Goal: Information Seeking & Learning: Learn about a topic

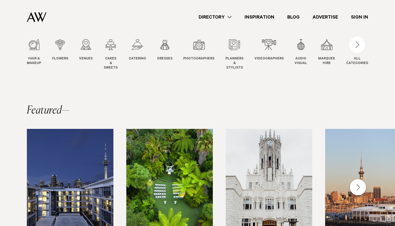
scroll to position [58, 0]
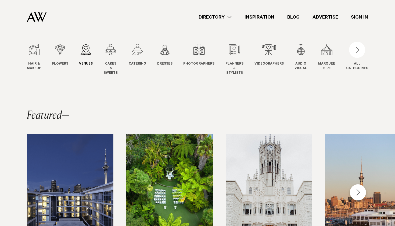
click at [84, 50] on div "3 / 12" at bounding box center [86, 49] width 14 height 11
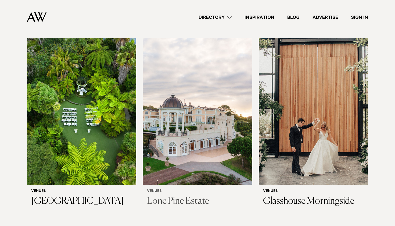
scroll to position [150, 0]
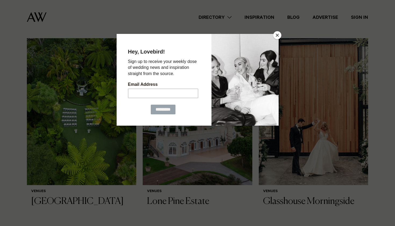
click at [277, 33] on button "Close" at bounding box center [277, 35] width 8 height 8
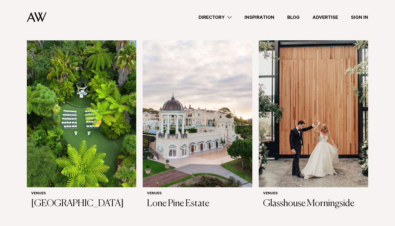
scroll to position [148, 0]
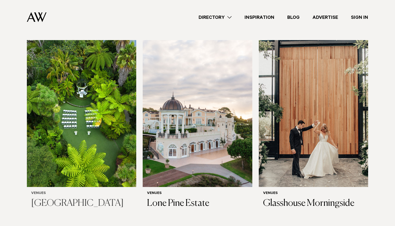
click at [109, 132] on img at bounding box center [81, 113] width 109 height 147
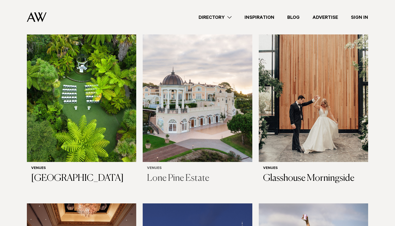
scroll to position [174, 0]
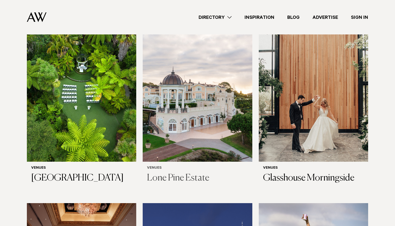
click at [205, 145] on img at bounding box center [197, 88] width 109 height 147
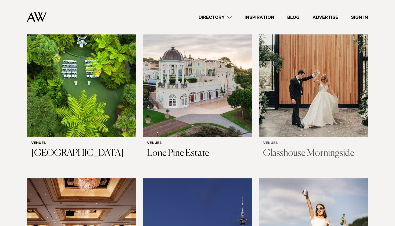
scroll to position [207, 0]
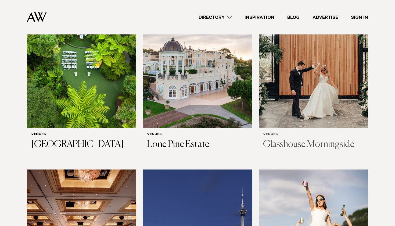
click at [304, 106] on img at bounding box center [313, 54] width 109 height 147
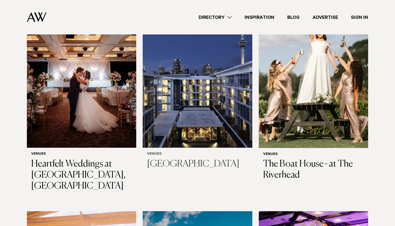
scroll to position [377, 0]
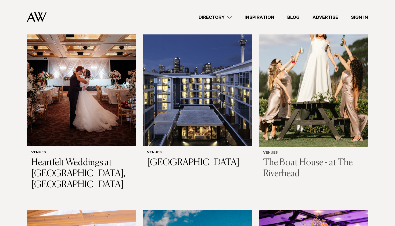
click at [325, 123] on img at bounding box center [313, 72] width 109 height 147
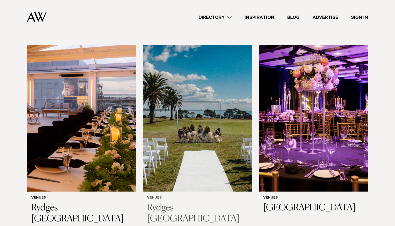
scroll to position [543, 0]
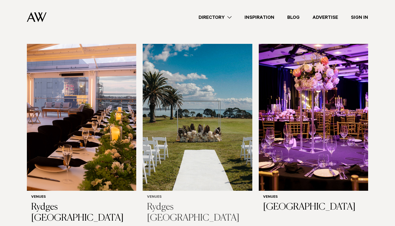
click at [192, 146] on img at bounding box center [197, 117] width 109 height 147
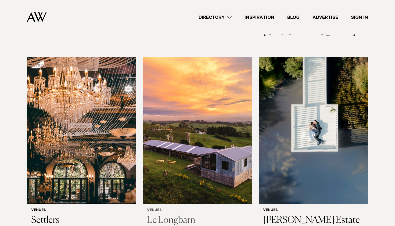
scroll to position [929, 0]
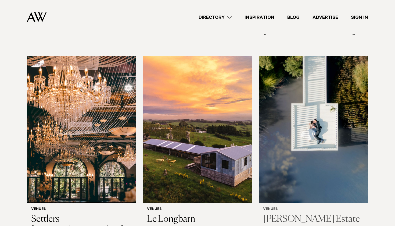
click at [300, 126] on img at bounding box center [313, 129] width 109 height 147
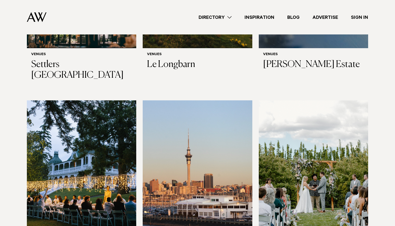
scroll to position [1104, 0]
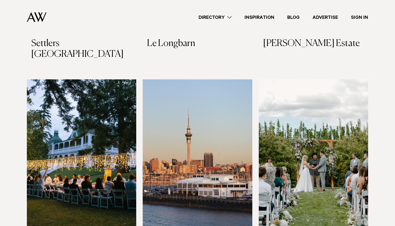
click at [320, 113] on img at bounding box center [313, 152] width 109 height 147
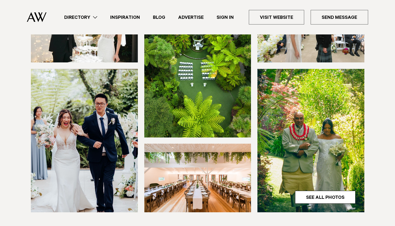
scroll to position [132, 0]
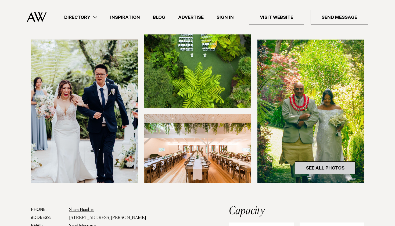
click at [309, 170] on link "See All Photos" at bounding box center [325, 167] width 60 height 13
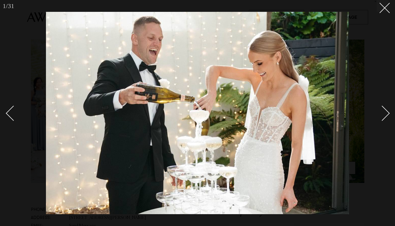
click at [382, 110] on div "Next slide" at bounding box center [381, 113] width 15 height 15
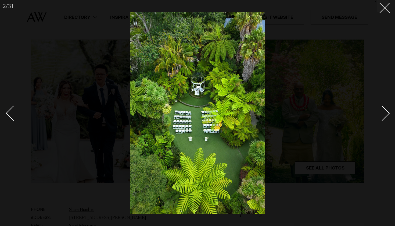
click at [382, 110] on div "Next slide" at bounding box center [381, 113] width 15 height 15
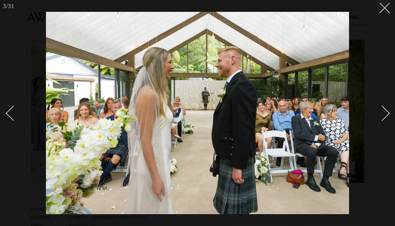
click at [381, 115] on div "Next slide" at bounding box center [381, 113] width 15 height 15
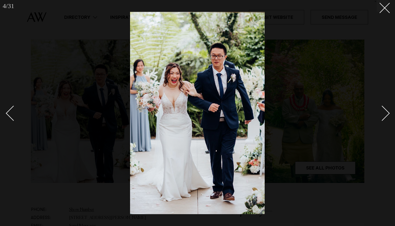
click at [383, 113] on div "Next slide" at bounding box center [381, 113] width 15 height 15
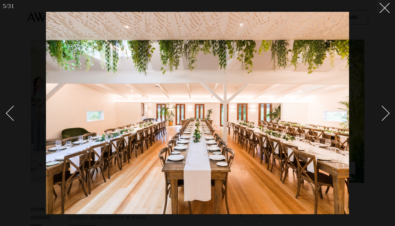
click at [383, 113] on div "Next slide" at bounding box center [381, 113] width 15 height 15
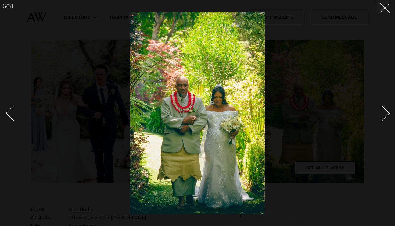
click at [383, 113] on div "Next slide" at bounding box center [381, 113] width 15 height 15
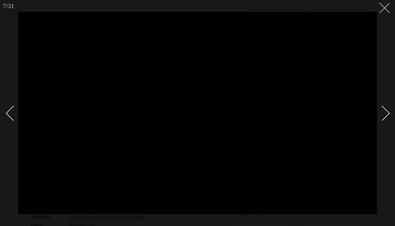
click at [386, 8] on button at bounding box center [383, 6] width 12 height 12
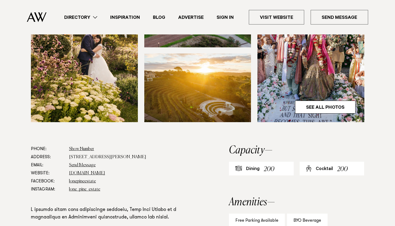
scroll to position [192, 0]
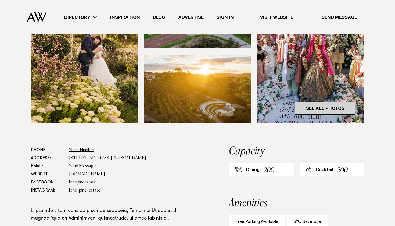
click at [315, 110] on link "See All Photos" at bounding box center [325, 108] width 60 height 13
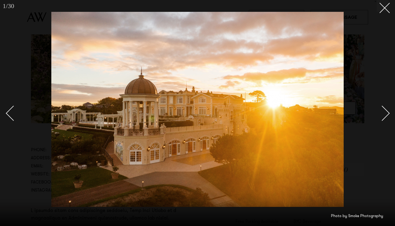
click at [394, 115] on div at bounding box center [197, 113] width 395 height 226
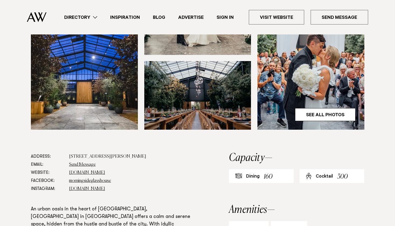
scroll to position [186, 0]
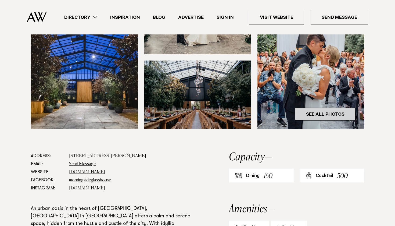
click at [306, 115] on link "See All Photos" at bounding box center [325, 113] width 60 height 13
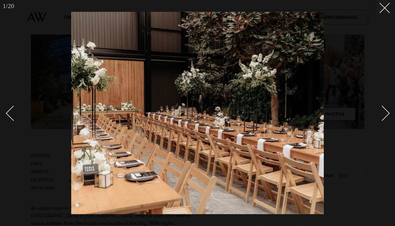
click at [383, 111] on div "Next slide" at bounding box center [381, 113] width 15 height 15
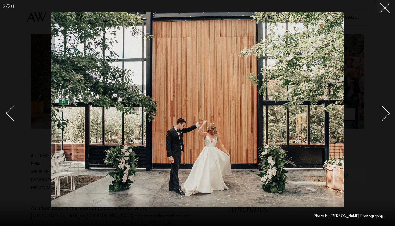
click at [383, 108] on div "Next slide" at bounding box center [381, 113] width 15 height 15
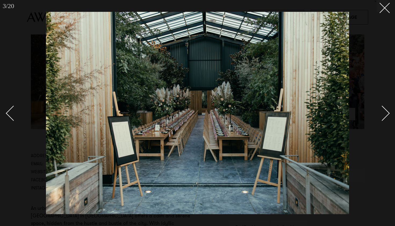
click at [384, 108] on div "Next slide" at bounding box center [381, 113] width 15 height 15
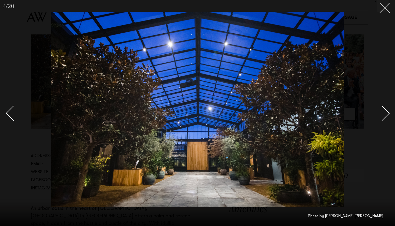
click at [384, 108] on div "Next slide" at bounding box center [381, 113] width 15 height 15
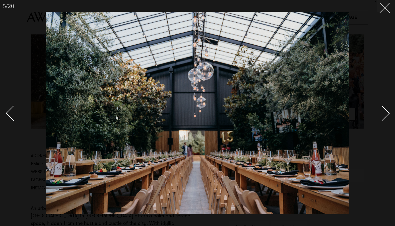
click at [385, 108] on link at bounding box center [379, 112] width 19 height 27
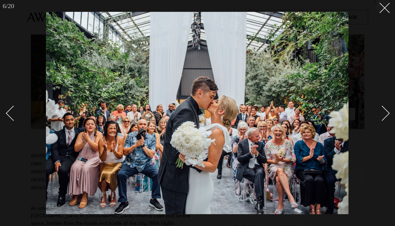
click at [385, 109] on link at bounding box center [379, 112] width 19 height 27
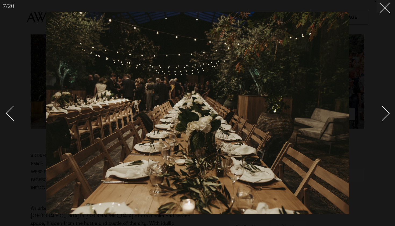
click at [386, 113] on div "Next slide" at bounding box center [381, 113] width 15 height 15
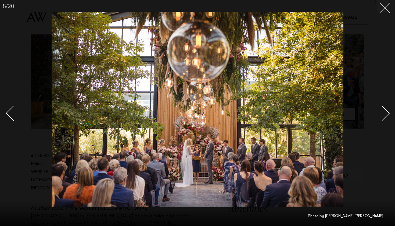
click at [386, 113] on div "Next slide" at bounding box center [381, 113] width 15 height 15
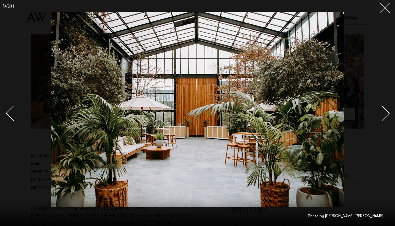
click at [386, 113] on div "Next slide" at bounding box center [381, 113] width 15 height 15
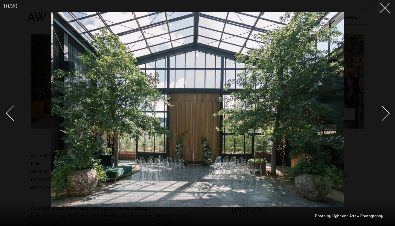
click at [386, 113] on div "Next slide" at bounding box center [381, 113] width 15 height 15
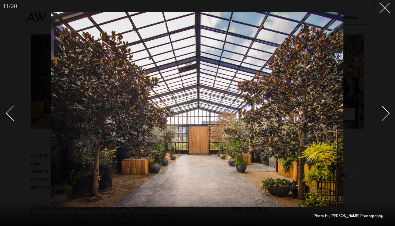
click at [387, 113] on div "Next slide" at bounding box center [381, 113] width 15 height 15
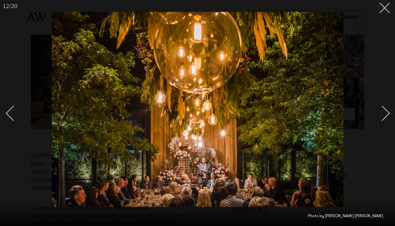
click at [387, 113] on div "Next slide" at bounding box center [381, 113] width 15 height 15
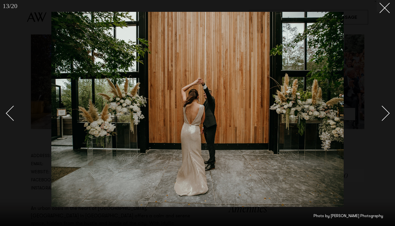
click at [387, 113] on div "Next slide" at bounding box center [381, 113] width 15 height 15
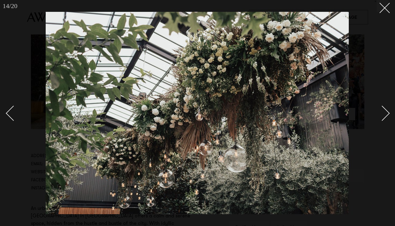
click at [387, 113] on div "Next slide" at bounding box center [381, 113] width 15 height 15
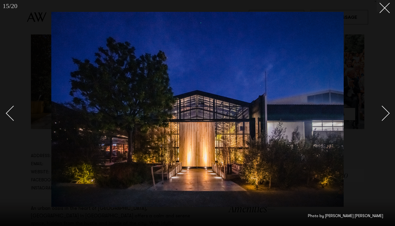
click at [387, 113] on div "Next slide" at bounding box center [381, 113] width 15 height 15
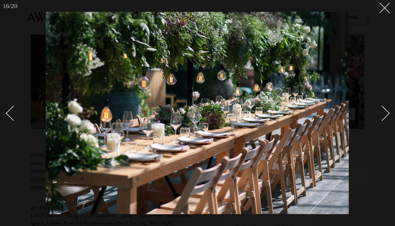
click at [387, 113] on div "Next slide" at bounding box center [381, 113] width 15 height 15
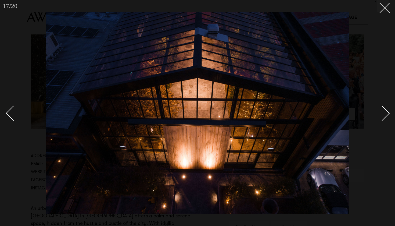
click at [387, 113] on div "Next slide" at bounding box center [381, 113] width 15 height 15
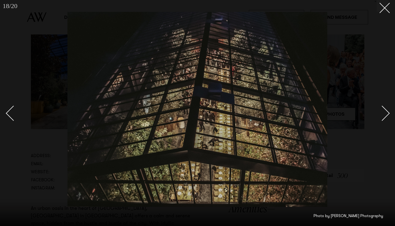
click at [387, 113] on div "Next slide" at bounding box center [381, 113] width 15 height 15
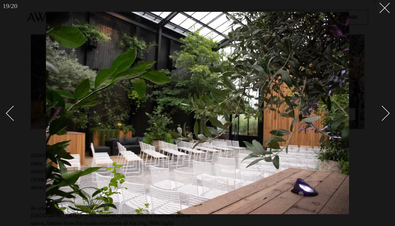
click at [387, 113] on div "Next slide" at bounding box center [381, 113] width 15 height 15
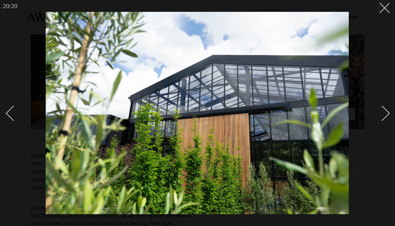
click at [387, 113] on div "Next slide" at bounding box center [381, 113] width 15 height 15
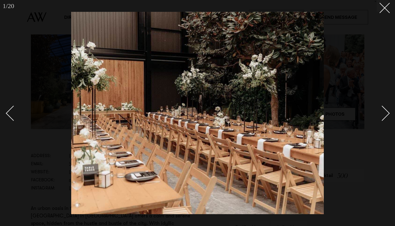
click at [387, 113] on div "Next slide" at bounding box center [381, 113] width 15 height 15
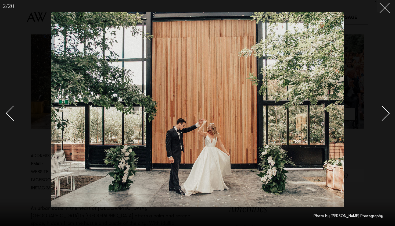
click at [387, 10] on line at bounding box center [385, 8] width 10 height 10
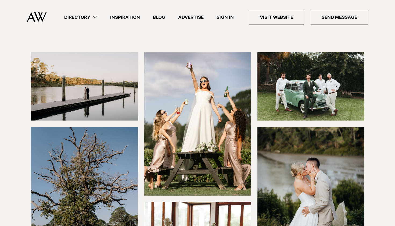
scroll to position [64, 0]
click at [79, 105] on img at bounding box center [84, 86] width 107 height 69
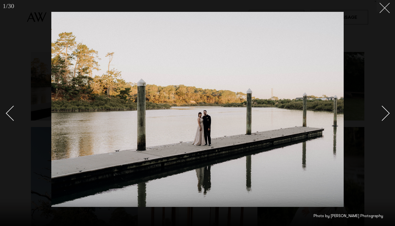
click at [380, 11] on button at bounding box center [383, 6] width 12 height 12
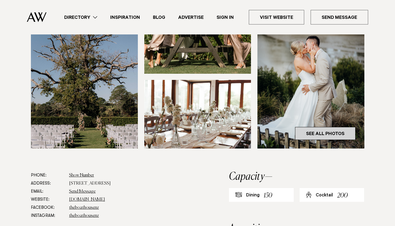
scroll to position [186, 0]
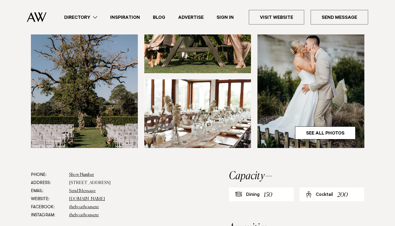
click at [94, 106] on img at bounding box center [84, 76] width 107 height 143
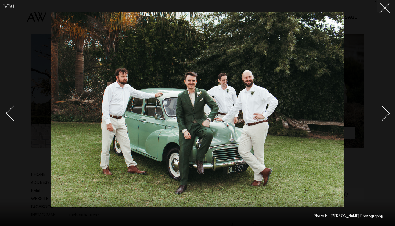
click at [9, 119] on link at bounding box center [15, 112] width 19 height 27
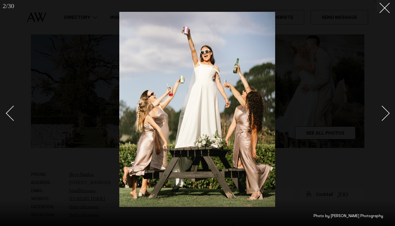
click at [11, 119] on link at bounding box center [15, 112] width 19 height 27
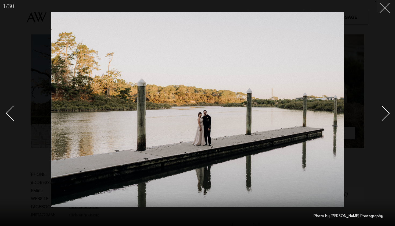
click at [385, 11] on button at bounding box center [383, 6] width 12 height 12
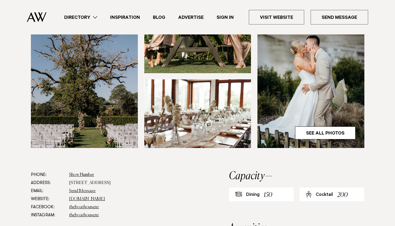
click at [97, 131] on img at bounding box center [84, 76] width 107 height 143
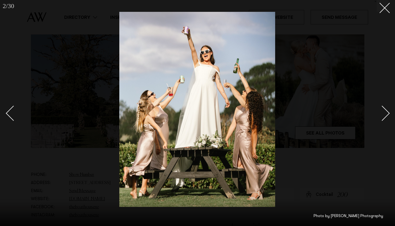
click at [390, 11] on div at bounding box center [197, 113] width 395 height 226
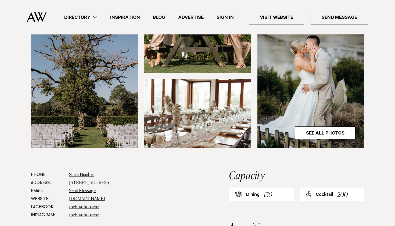
click at [137, 99] on img at bounding box center [84, 76] width 107 height 143
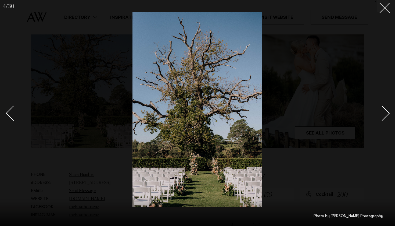
click at [389, 116] on div at bounding box center [197, 113] width 395 height 226
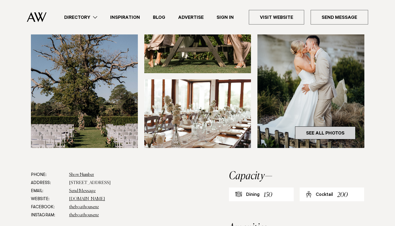
click at [329, 135] on link "See All Photos" at bounding box center [325, 132] width 60 height 13
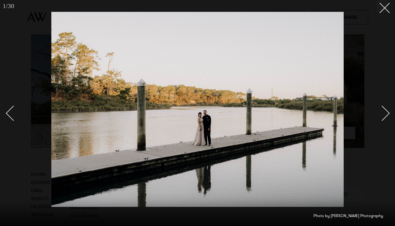
click at [380, 118] on div "Next slide" at bounding box center [381, 113] width 15 height 15
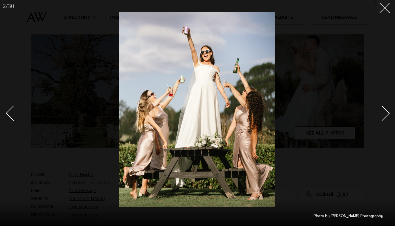
click at [381, 121] on link at bounding box center [379, 112] width 19 height 27
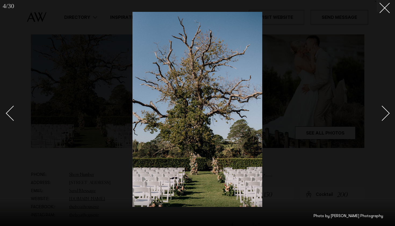
click at [381, 121] on link at bounding box center [379, 112] width 19 height 27
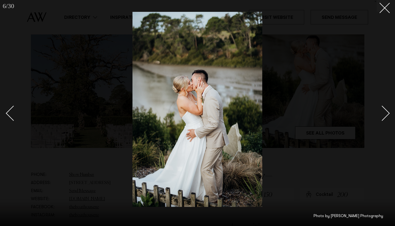
click at [381, 121] on link at bounding box center [379, 112] width 19 height 27
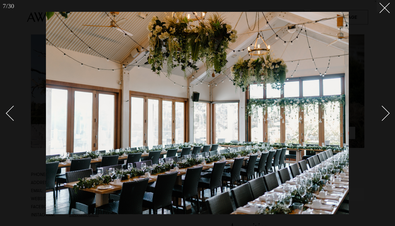
click at [383, 120] on div "Next slide" at bounding box center [381, 113] width 15 height 15
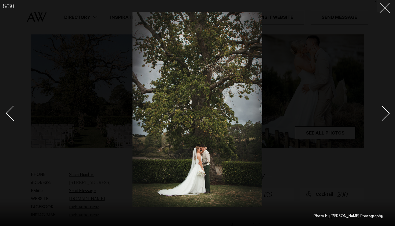
click at [383, 120] on link at bounding box center [379, 112] width 19 height 27
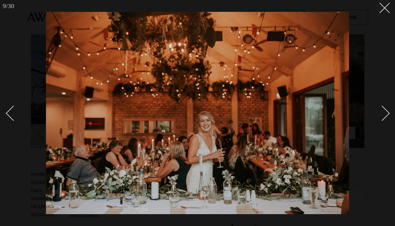
click at [383, 121] on link at bounding box center [379, 112] width 19 height 27
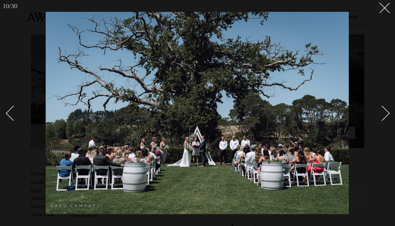
click at [383, 120] on link at bounding box center [379, 112] width 19 height 27
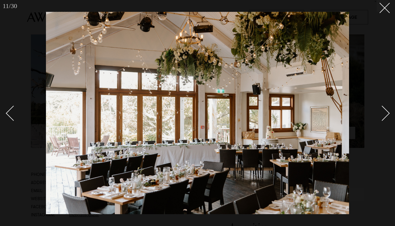
click at [384, 120] on link at bounding box center [379, 112] width 19 height 27
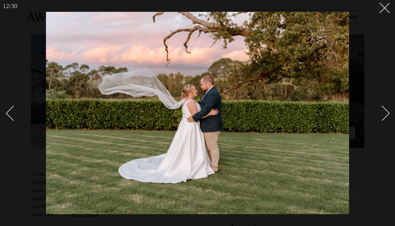
click at [384, 120] on link at bounding box center [379, 112] width 19 height 27
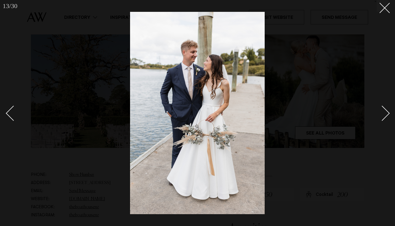
click at [384, 120] on link at bounding box center [379, 112] width 19 height 27
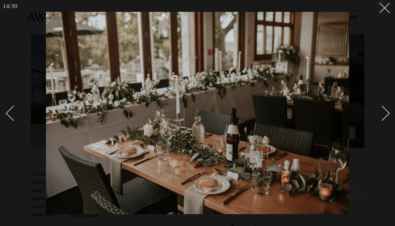
click at [385, 120] on link at bounding box center [379, 112] width 19 height 27
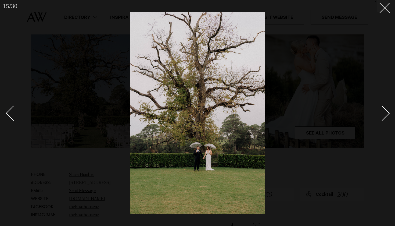
click at [385, 119] on link at bounding box center [379, 112] width 19 height 27
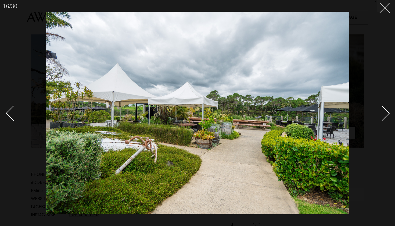
click at [385, 119] on link at bounding box center [379, 112] width 19 height 27
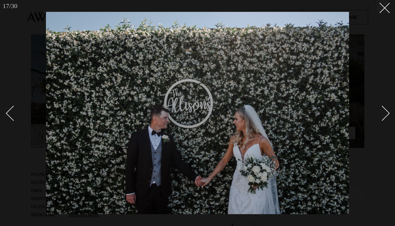
click at [387, 112] on div "Next slide" at bounding box center [381, 113] width 15 height 15
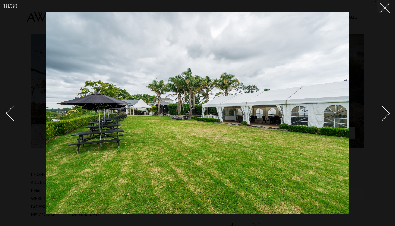
click at [387, 112] on div "Next slide" at bounding box center [381, 113] width 15 height 15
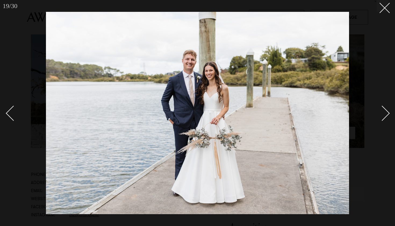
click at [387, 112] on div "Next slide" at bounding box center [381, 113] width 15 height 15
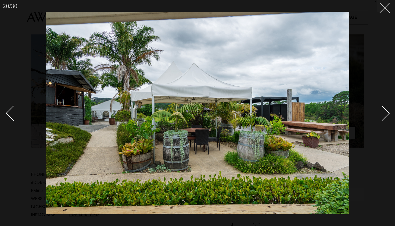
click at [387, 112] on div "Next slide" at bounding box center [381, 113] width 15 height 15
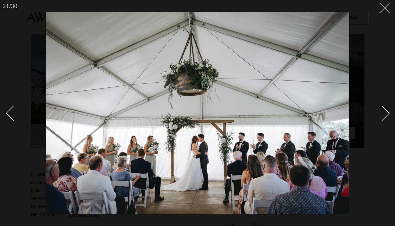
click at [383, 10] on button at bounding box center [383, 6] width 12 height 12
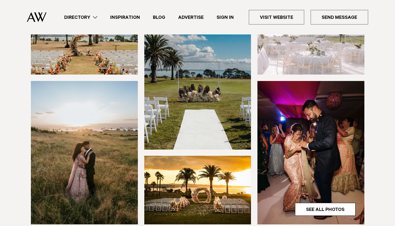
scroll to position [133, 0]
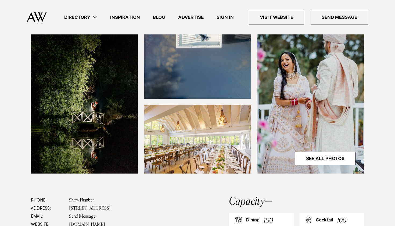
scroll to position [143, 0]
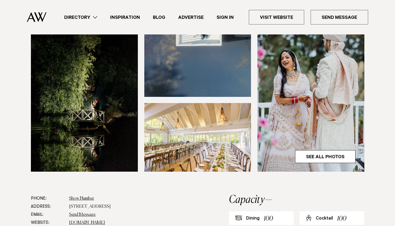
click at [315, 116] on img at bounding box center [310, 99] width 107 height 143
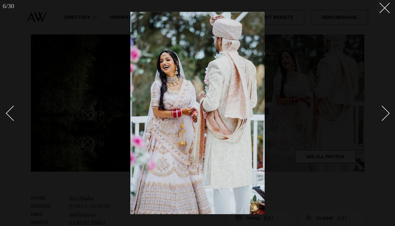
click at [387, 108] on link at bounding box center [379, 112] width 19 height 27
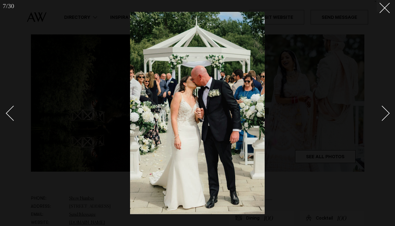
click at [387, 109] on link at bounding box center [379, 112] width 19 height 27
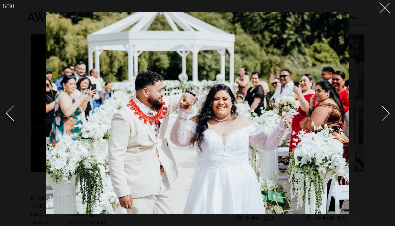
click at [387, 109] on link at bounding box center [379, 112] width 19 height 27
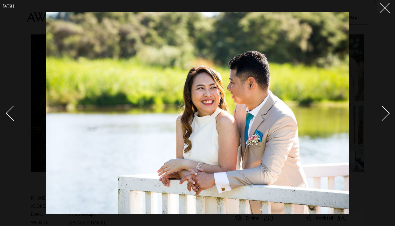
click at [387, 109] on link at bounding box center [379, 112] width 19 height 27
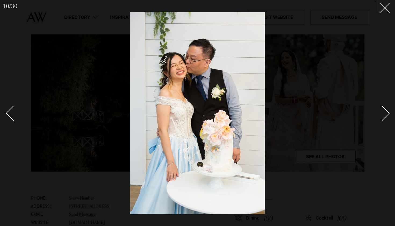
click at [387, 109] on link at bounding box center [379, 112] width 19 height 27
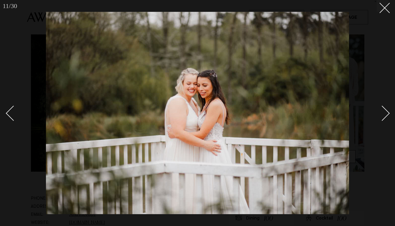
click at [387, 109] on link at bounding box center [379, 112] width 19 height 27
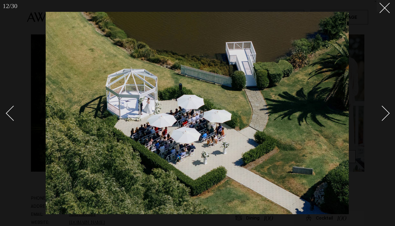
click at [387, 109] on link at bounding box center [379, 112] width 19 height 27
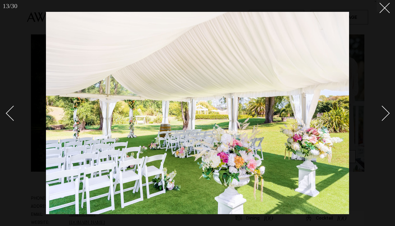
click at [387, 109] on link at bounding box center [379, 112] width 19 height 27
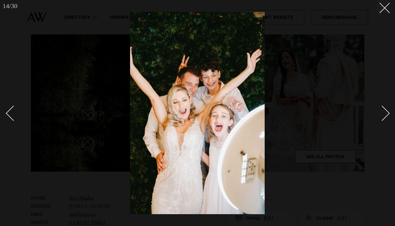
click at [6, 119] on div at bounding box center [197, 113] width 395 height 226
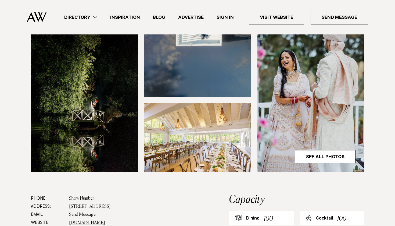
click at [321, 106] on img at bounding box center [310, 99] width 107 height 143
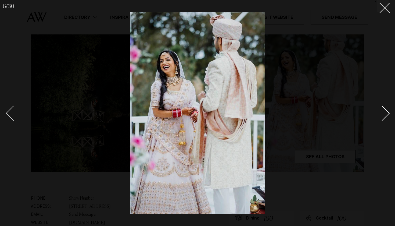
click at [15, 115] on div "Previous slide" at bounding box center [13, 113] width 15 height 15
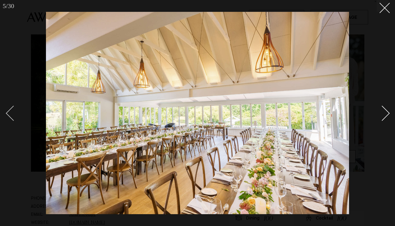
click at [15, 115] on div "Previous slide" at bounding box center [13, 113] width 15 height 15
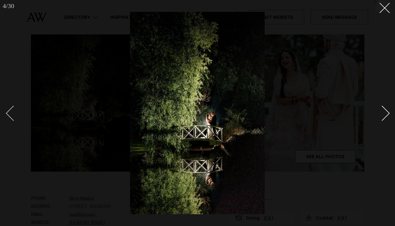
click at [15, 115] on div "Previous slide" at bounding box center [13, 113] width 15 height 15
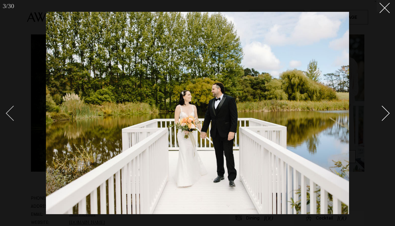
click at [16, 116] on div "Previous slide" at bounding box center [13, 113] width 15 height 15
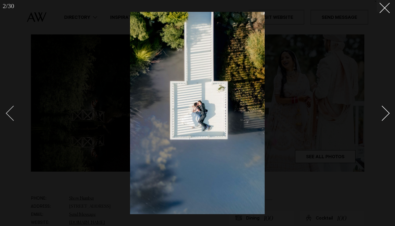
click at [16, 117] on div "Previous slide" at bounding box center [13, 113] width 15 height 15
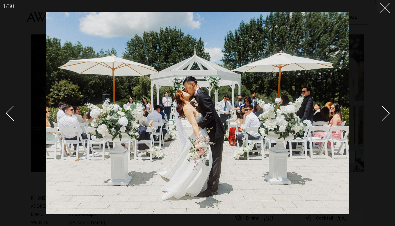
click at [17, 118] on link at bounding box center [15, 112] width 19 height 27
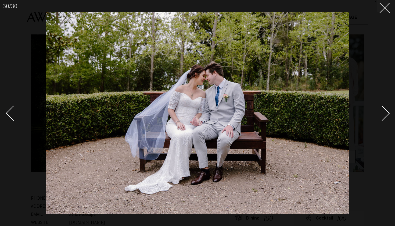
click at [17, 118] on link at bounding box center [15, 112] width 19 height 27
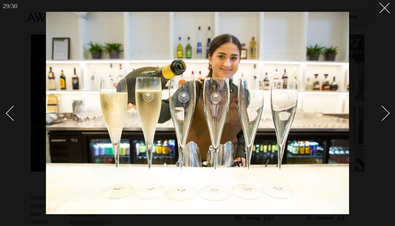
click at [18, 118] on link at bounding box center [15, 112] width 19 height 27
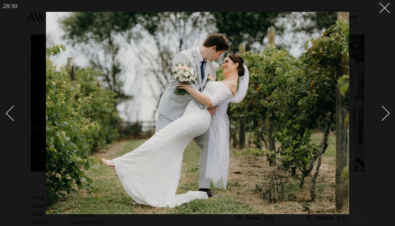
click at [18, 118] on link at bounding box center [15, 112] width 19 height 27
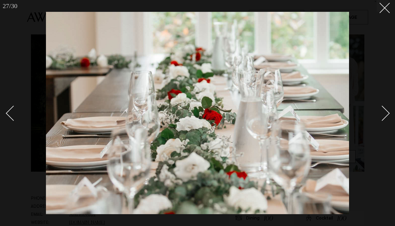
click at [19, 119] on link at bounding box center [15, 112] width 19 height 27
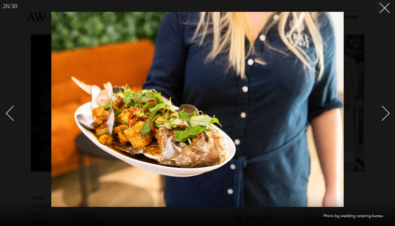
click at [19, 120] on link at bounding box center [15, 112] width 19 height 27
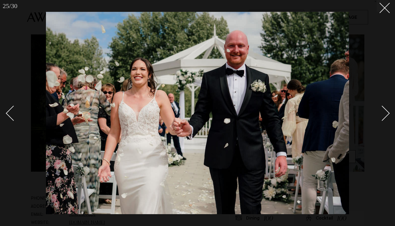
click at [19, 120] on link at bounding box center [15, 112] width 19 height 27
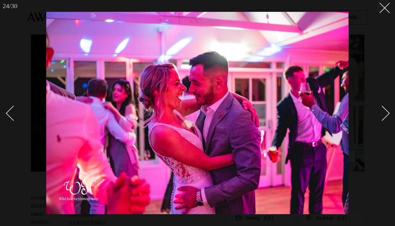
click at [20, 120] on link at bounding box center [15, 112] width 19 height 27
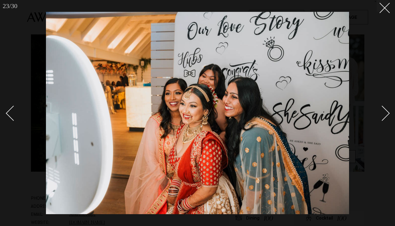
click at [20, 120] on link at bounding box center [15, 112] width 19 height 27
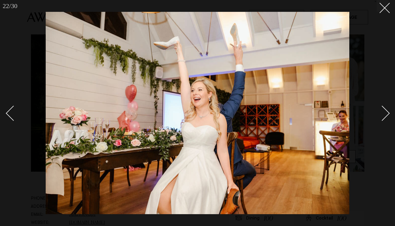
click at [20, 121] on link at bounding box center [15, 112] width 19 height 27
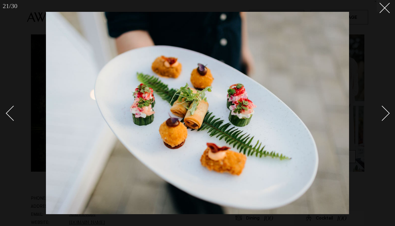
click at [21, 122] on link at bounding box center [15, 112] width 19 height 27
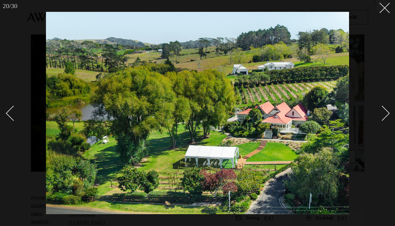
click at [21, 122] on link at bounding box center [15, 112] width 19 height 27
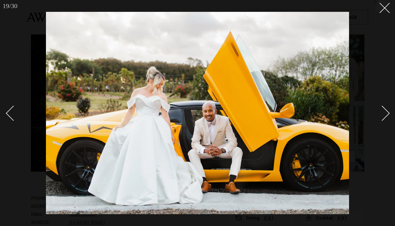
click at [22, 123] on link at bounding box center [15, 112] width 19 height 27
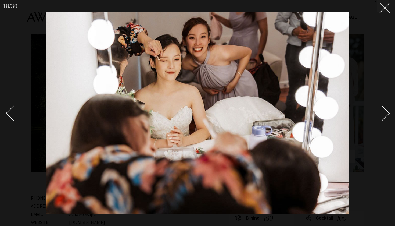
click at [23, 124] on link at bounding box center [15, 112] width 19 height 27
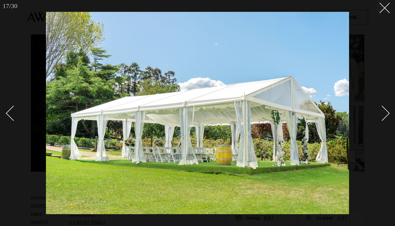
click at [23, 125] on link at bounding box center [15, 112] width 19 height 27
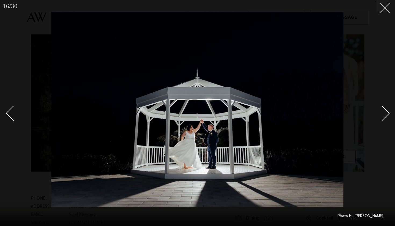
click at [23, 125] on link at bounding box center [15, 112] width 19 height 27
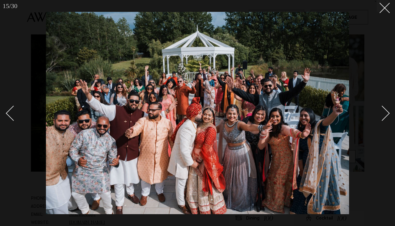
click at [23, 125] on link at bounding box center [15, 112] width 19 height 27
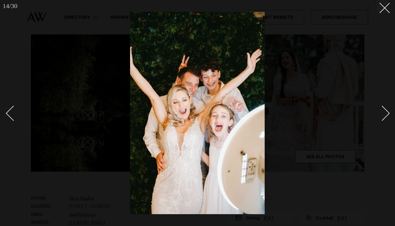
click at [23, 125] on link at bounding box center [15, 112] width 19 height 27
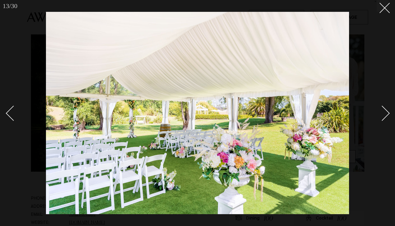
click at [17, 120] on link at bounding box center [15, 112] width 19 height 27
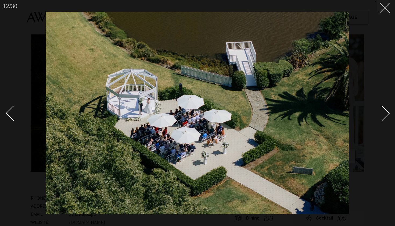
click at [17, 120] on link at bounding box center [15, 112] width 19 height 27
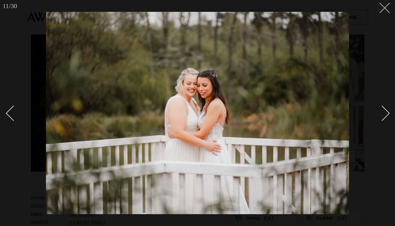
click at [380, 10] on button at bounding box center [383, 6] width 12 height 12
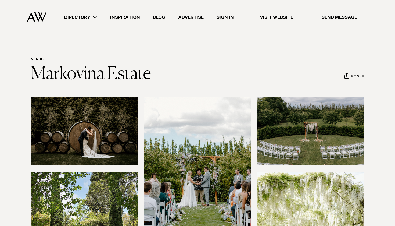
click at [297, 124] on img at bounding box center [310, 131] width 107 height 69
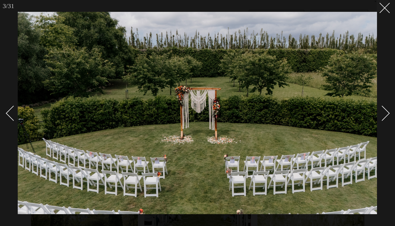
click at [11, 119] on link at bounding box center [15, 112] width 19 height 27
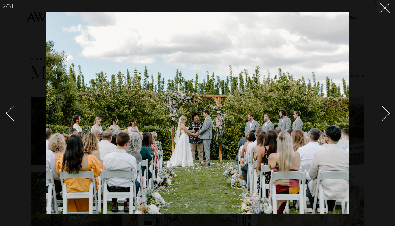
click at [383, 110] on div "Next slide" at bounding box center [381, 113] width 15 height 15
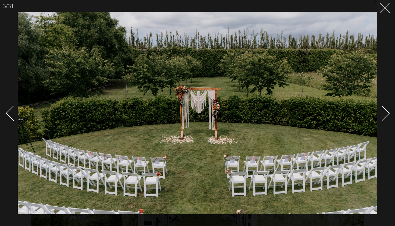
click at [384, 110] on div "Next slide" at bounding box center [381, 113] width 15 height 15
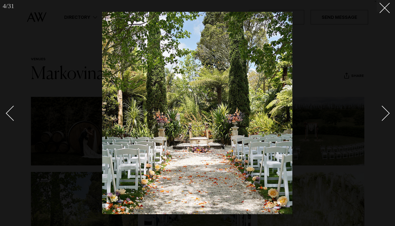
click at [384, 111] on div "Next slide" at bounding box center [381, 113] width 15 height 15
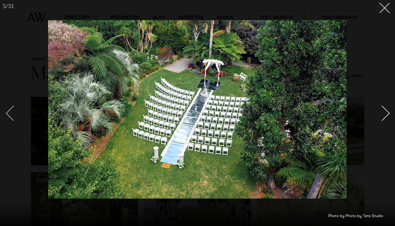
click at [13, 108] on div "Previous slide" at bounding box center [13, 113] width 15 height 15
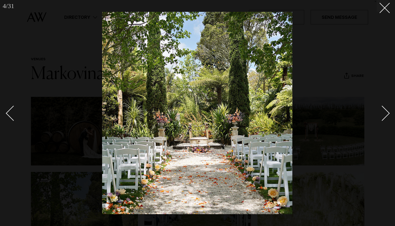
click at [383, 112] on div "Next slide" at bounding box center [381, 113] width 15 height 15
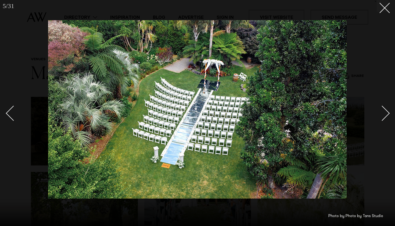
click at [388, 111] on link at bounding box center [379, 112] width 19 height 27
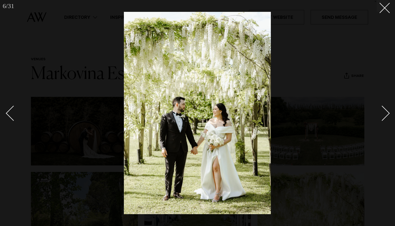
click at [388, 111] on link at bounding box center [379, 112] width 19 height 27
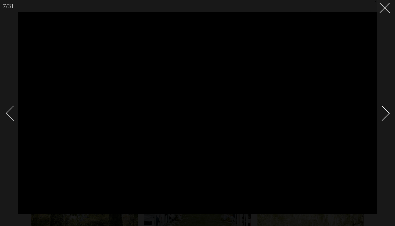
click at [11, 109] on div "Previous slide" at bounding box center [13, 113] width 15 height 15
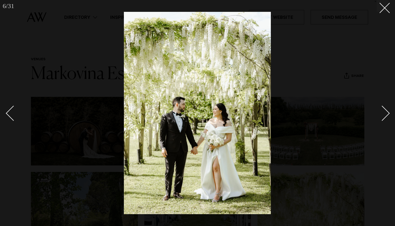
click at [384, 112] on div "Next slide" at bounding box center [381, 113] width 15 height 15
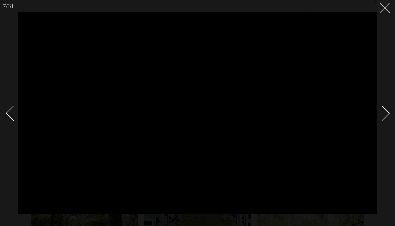
click at [385, 113] on div "Next slide" at bounding box center [381, 113] width 15 height 15
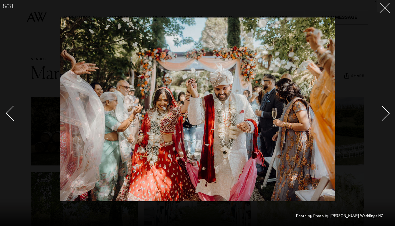
click at [386, 113] on div "Next slide" at bounding box center [381, 113] width 15 height 15
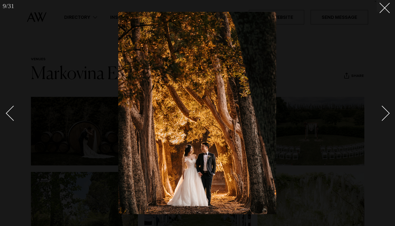
click at [387, 113] on div "Next slide" at bounding box center [381, 113] width 15 height 15
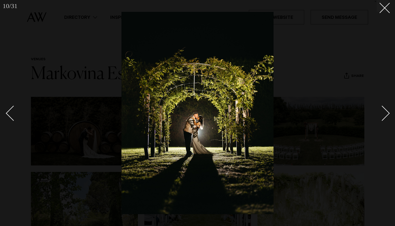
click at [387, 113] on div "Next slide" at bounding box center [381, 113] width 15 height 15
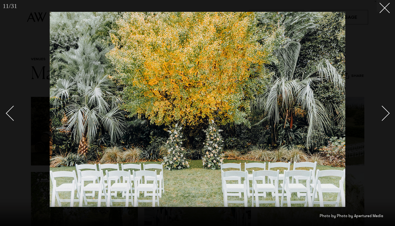
click at [387, 113] on div "Next slide" at bounding box center [381, 113] width 15 height 15
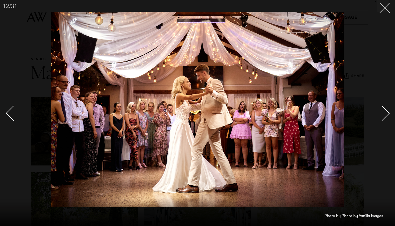
click at [387, 113] on div "Next slide" at bounding box center [381, 113] width 15 height 15
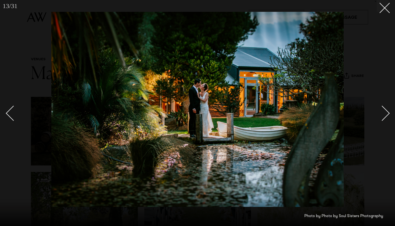
click at [386, 113] on div "Next slide" at bounding box center [381, 113] width 15 height 15
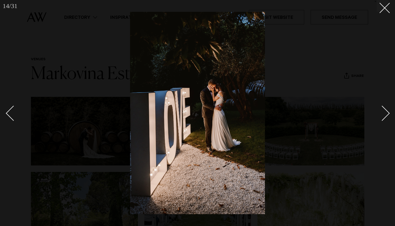
click at [386, 113] on div "Next slide" at bounding box center [381, 113] width 15 height 15
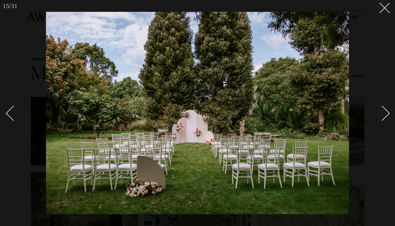
click at [386, 114] on div "Next slide" at bounding box center [381, 113] width 15 height 15
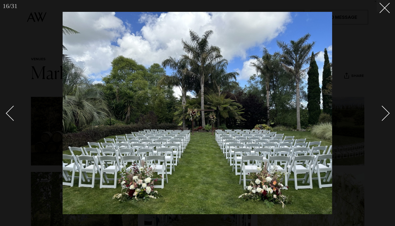
click at [385, 113] on div "Next slide" at bounding box center [381, 113] width 15 height 15
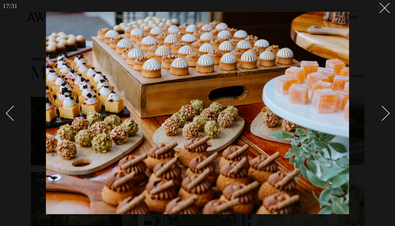
click at [385, 113] on div "Next slide" at bounding box center [381, 113] width 15 height 15
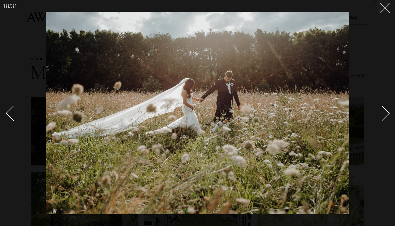
click at [385, 113] on div "Next slide" at bounding box center [381, 113] width 15 height 15
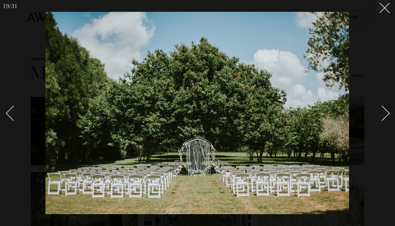
click at [386, 113] on div "Next slide" at bounding box center [381, 113] width 15 height 15
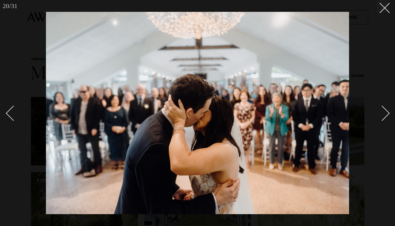
click at [386, 113] on div "Next slide" at bounding box center [381, 113] width 15 height 15
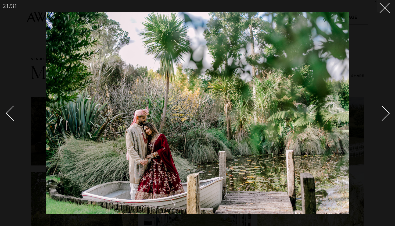
click at [386, 113] on div "Next slide" at bounding box center [381, 113] width 15 height 15
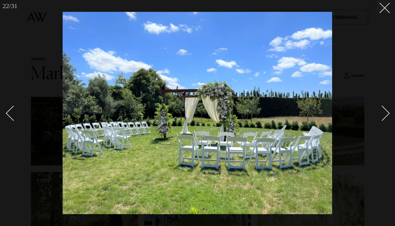
click at [386, 113] on div "Next slide" at bounding box center [381, 113] width 15 height 15
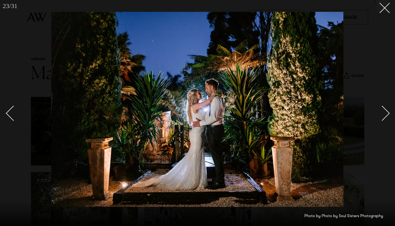
click at [387, 113] on div "Next slide" at bounding box center [381, 113] width 15 height 15
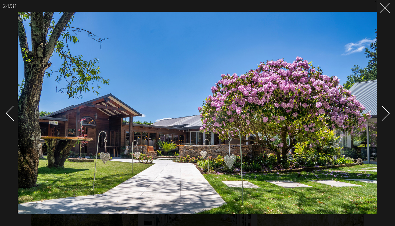
click at [387, 113] on div "Next slide" at bounding box center [381, 113] width 15 height 15
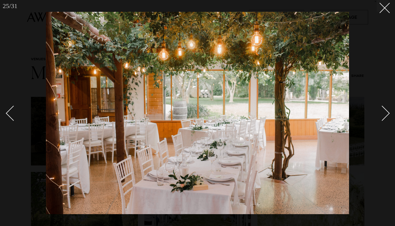
click at [387, 113] on div "Next slide" at bounding box center [381, 113] width 15 height 15
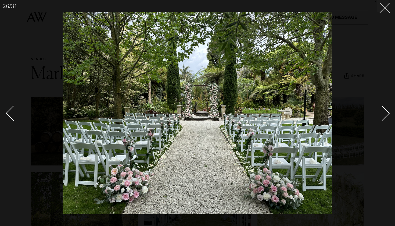
click at [387, 113] on div "Next slide" at bounding box center [381, 113] width 15 height 15
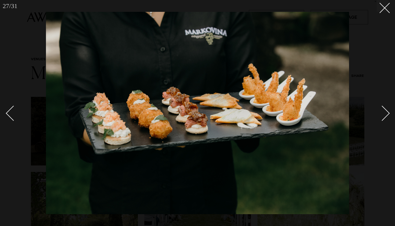
click at [387, 113] on div "Next slide" at bounding box center [381, 113] width 15 height 15
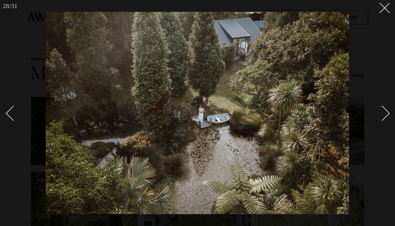
click at [381, 13] on div at bounding box center [197, 113] width 395 height 226
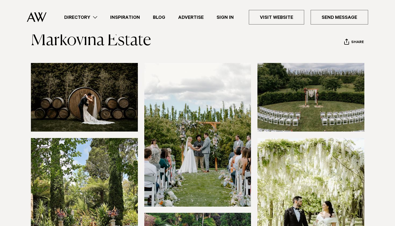
scroll to position [22, 0]
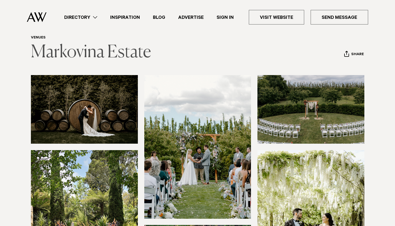
click at [116, 57] on link "Markovina Estate" at bounding box center [91, 52] width 120 height 17
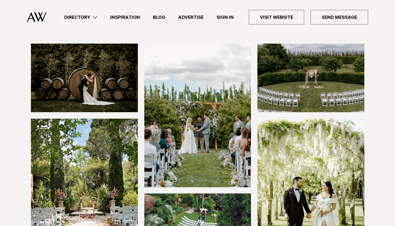
scroll to position [54, 0]
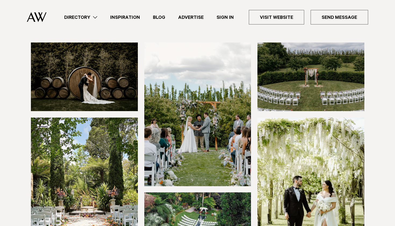
click at [60, 90] on img at bounding box center [84, 76] width 107 height 69
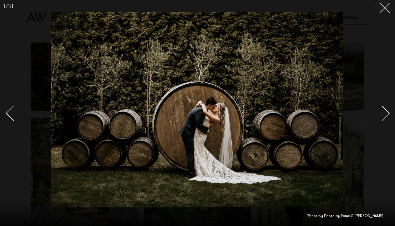
click at [386, 115] on div "Next slide" at bounding box center [381, 113] width 15 height 15
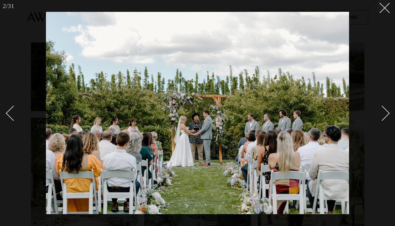
click at [386, 115] on div "Next slide" at bounding box center [381, 113] width 15 height 15
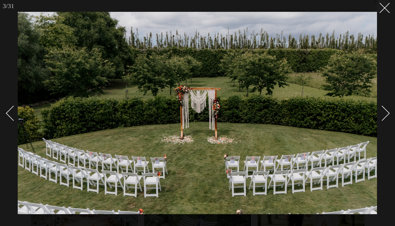
click at [386, 114] on div "Next slide" at bounding box center [381, 113] width 15 height 15
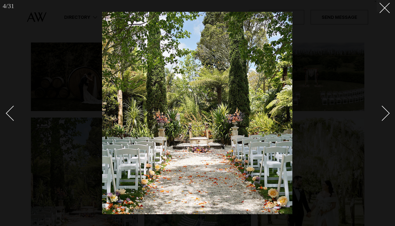
click at [385, 114] on div "Next slide" at bounding box center [381, 113] width 15 height 15
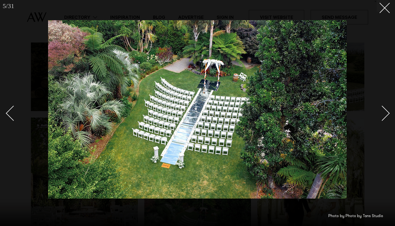
click at [385, 114] on div "Next slide" at bounding box center [381, 113] width 15 height 15
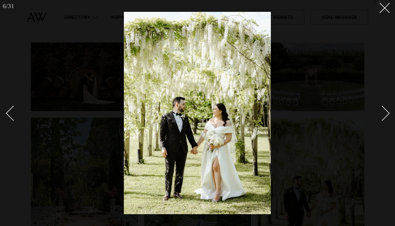
click at [385, 114] on div "Next slide" at bounding box center [381, 113] width 15 height 15
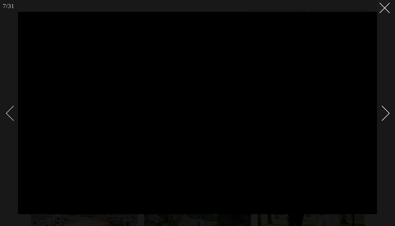
click at [15, 111] on div "Previous slide" at bounding box center [13, 113] width 15 height 15
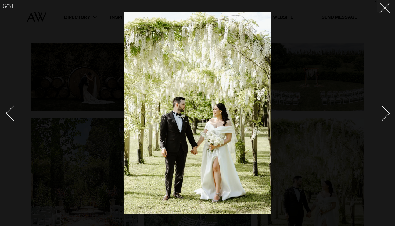
click at [380, 106] on link at bounding box center [379, 112] width 19 height 27
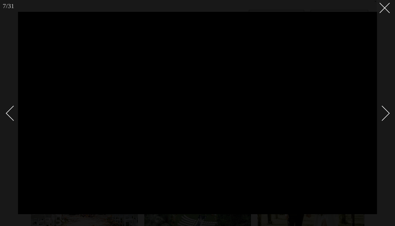
click at [384, 110] on div "Next slide" at bounding box center [381, 113] width 15 height 15
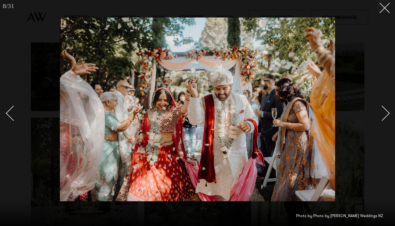
click at [384, 110] on div "Next slide" at bounding box center [381, 113] width 15 height 15
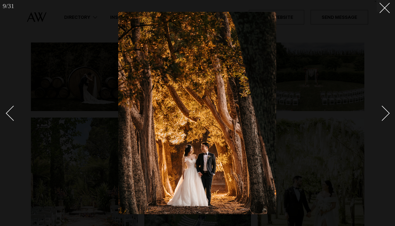
click at [385, 110] on div "Next slide" at bounding box center [381, 113] width 15 height 15
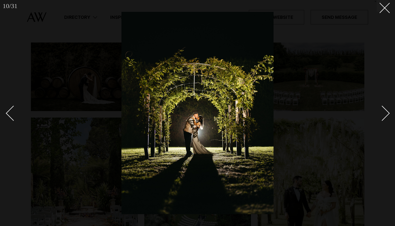
click at [385, 110] on div "Next slide" at bounding box center [381, 113] width 15 height 15
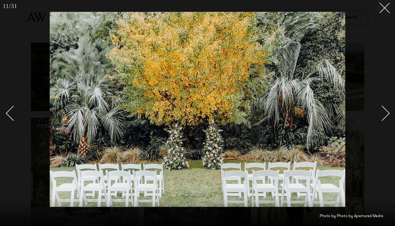
click at [386, 112] on div "Next slide" at bounding box center [381, 113] width 15 height 15
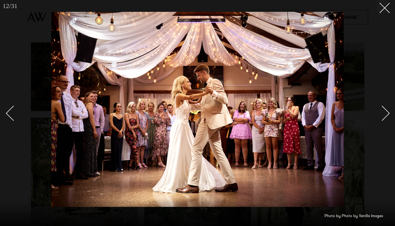
click at [386, 112] on div "Next slide" at bounding box center [381, 113] width 15 height 15
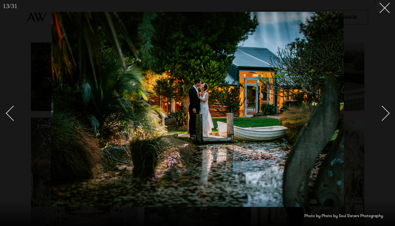
click at [386, 111] on div "Next slide" at bounding box center [381, 113] width 15 height 15
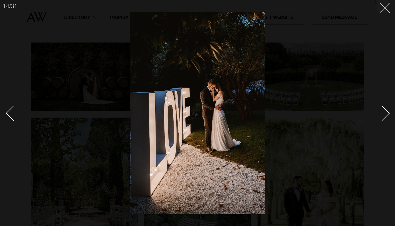
click at [386, 111] on div "Next slide" at bounding box center [381, 113] width 15 height 15
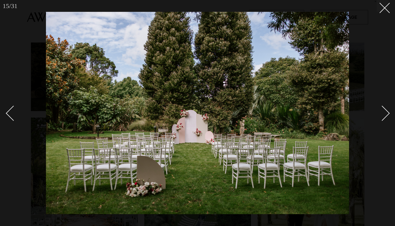
click at [386, 111] on div "Next slide" at bounding box center [381, 113] width 15 height 15
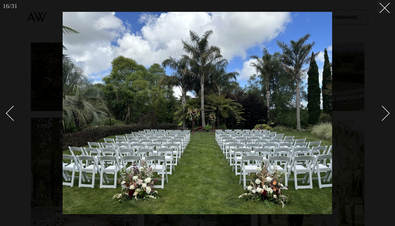
click at [386, 111] on div "Next slide" at bounding box center [381, 113] width 15 height 15
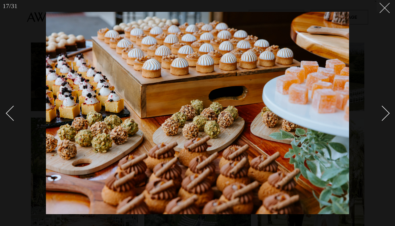
click at [384, 10] on button at bounding box center [383, 6] width 12 height 12
